Goal: Task Accomplishment & Management: Use online tool/utility

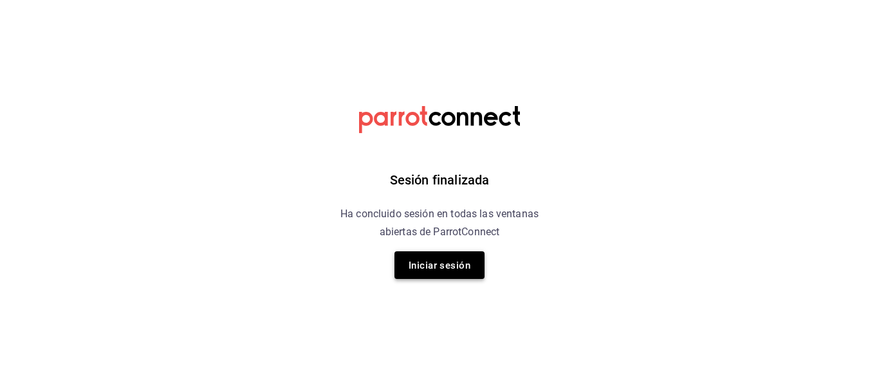
click at [434, 266] on font "Iniciar sesión" at bounding box center [440, 266] width 62 height 12
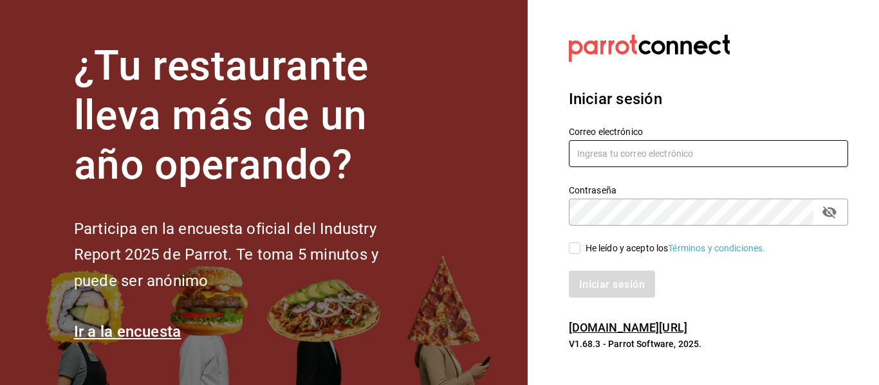
click at [693, 158] on input "text" at bounding box center [708, 153] width 279 height 27
type input "multiuser@sushiexpress.com"
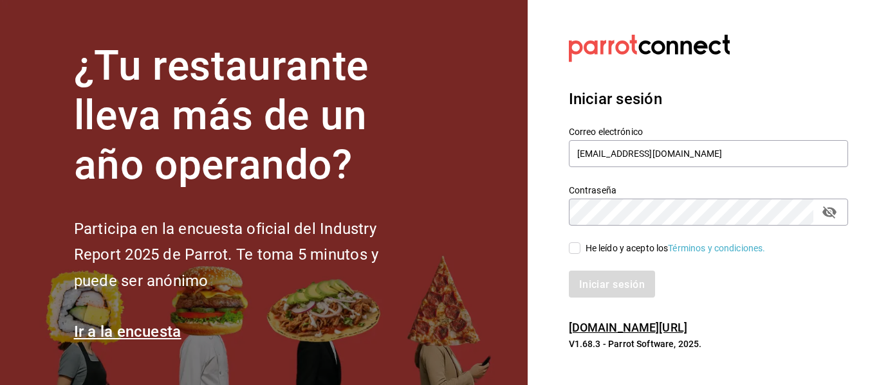
click at [580, 249] on input "He leído y acepto los Términos y condiciones." at bounding box center [575, 249] width 12 height 12
checkbox input "true"
click at [623, 288] on font "Iniciar sesión" at bounding box center [613, 284] width 66 height 12
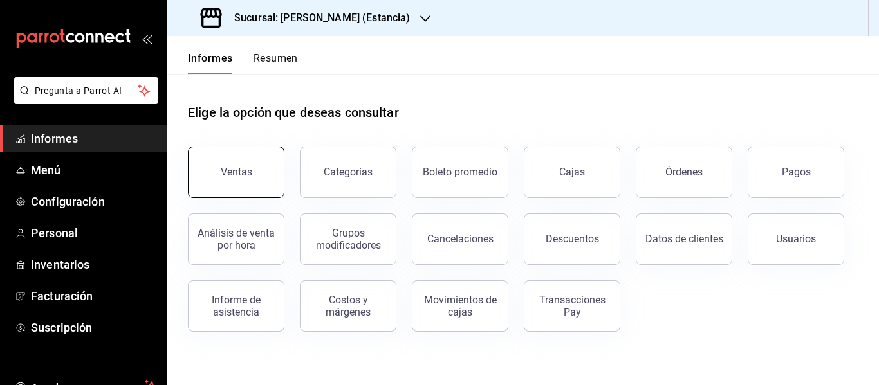
click at [263, 185] on button "Ventas" at bounding box center [236, 172] width 97 height 51
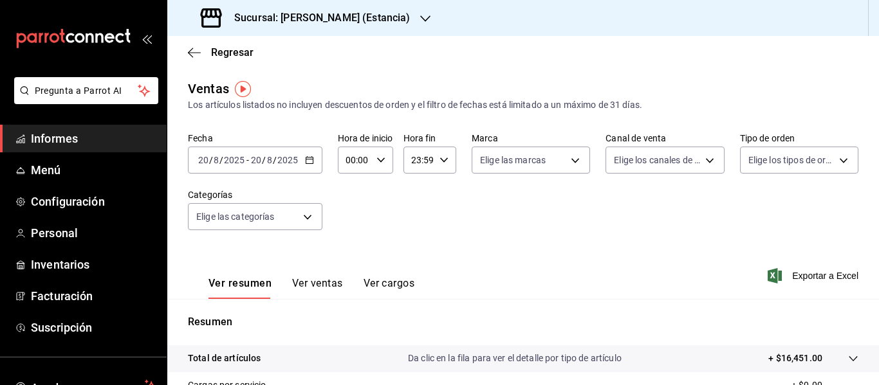
click at [349, 25] on h3 "Sucursal: [PERSON_NAME] (Estancia)" at bounding box center [317, 17] width 186 height 15
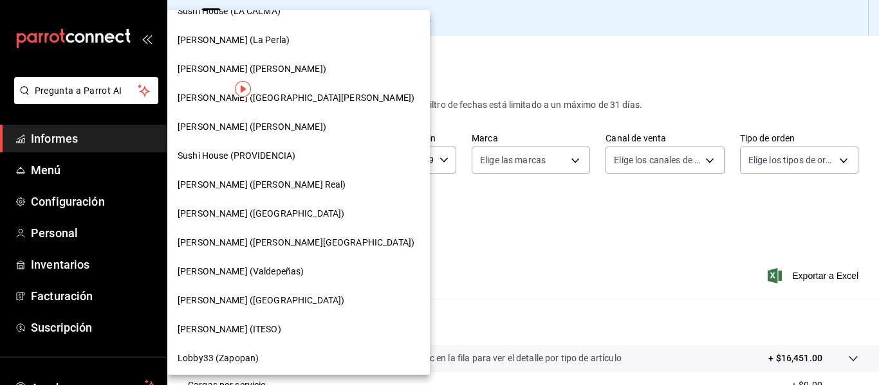
scroll to position [167, 0]
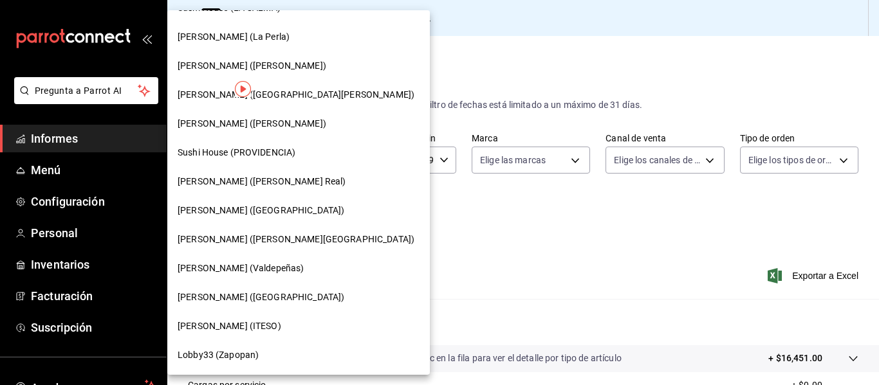
click at [219, 322] on font "[PERSON_NAME] (ITESO)" at bounding box center [230, 326] width 104 height 10
